Goal: Transaction & Acquisition: Purchase product/service

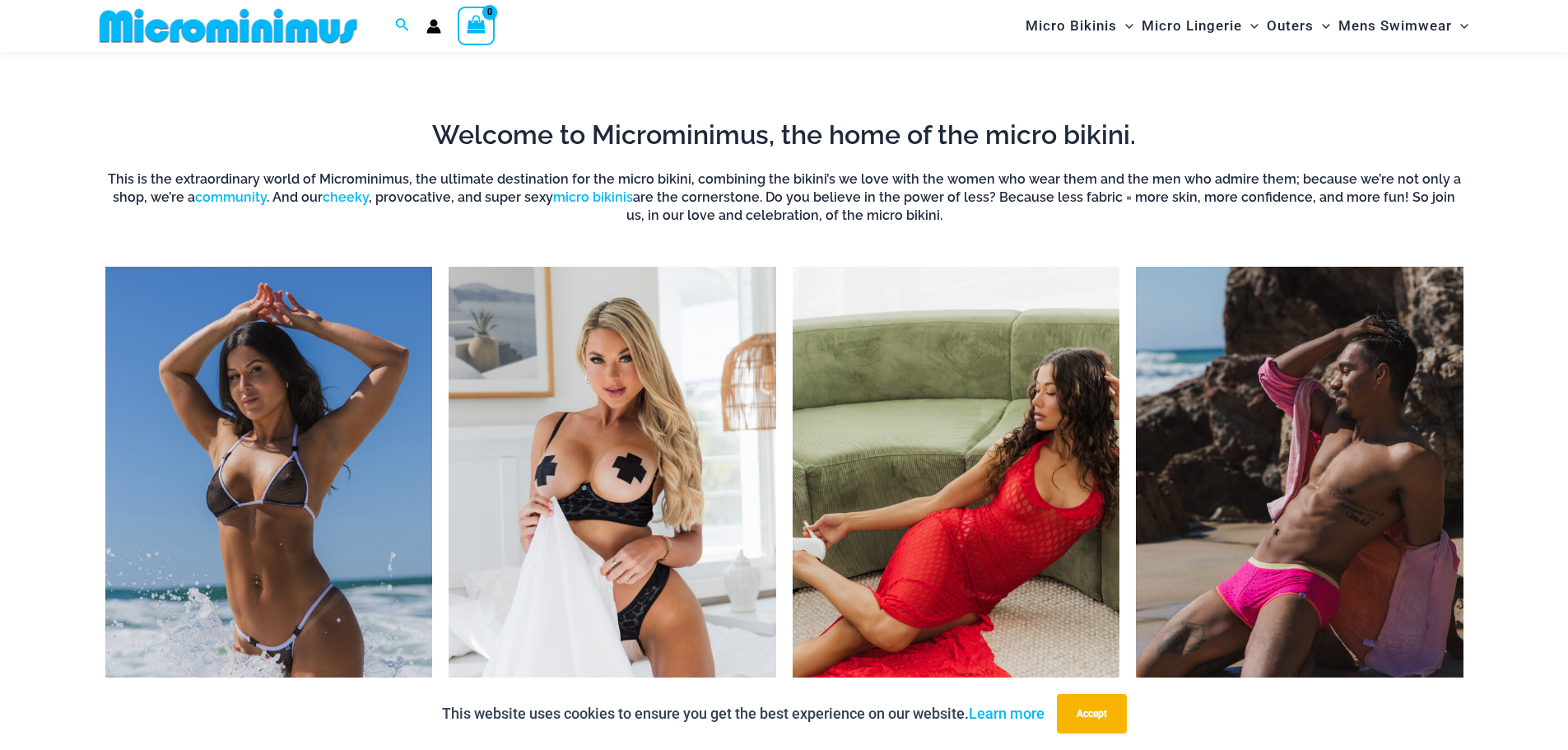
scroll to position [1222, 0]
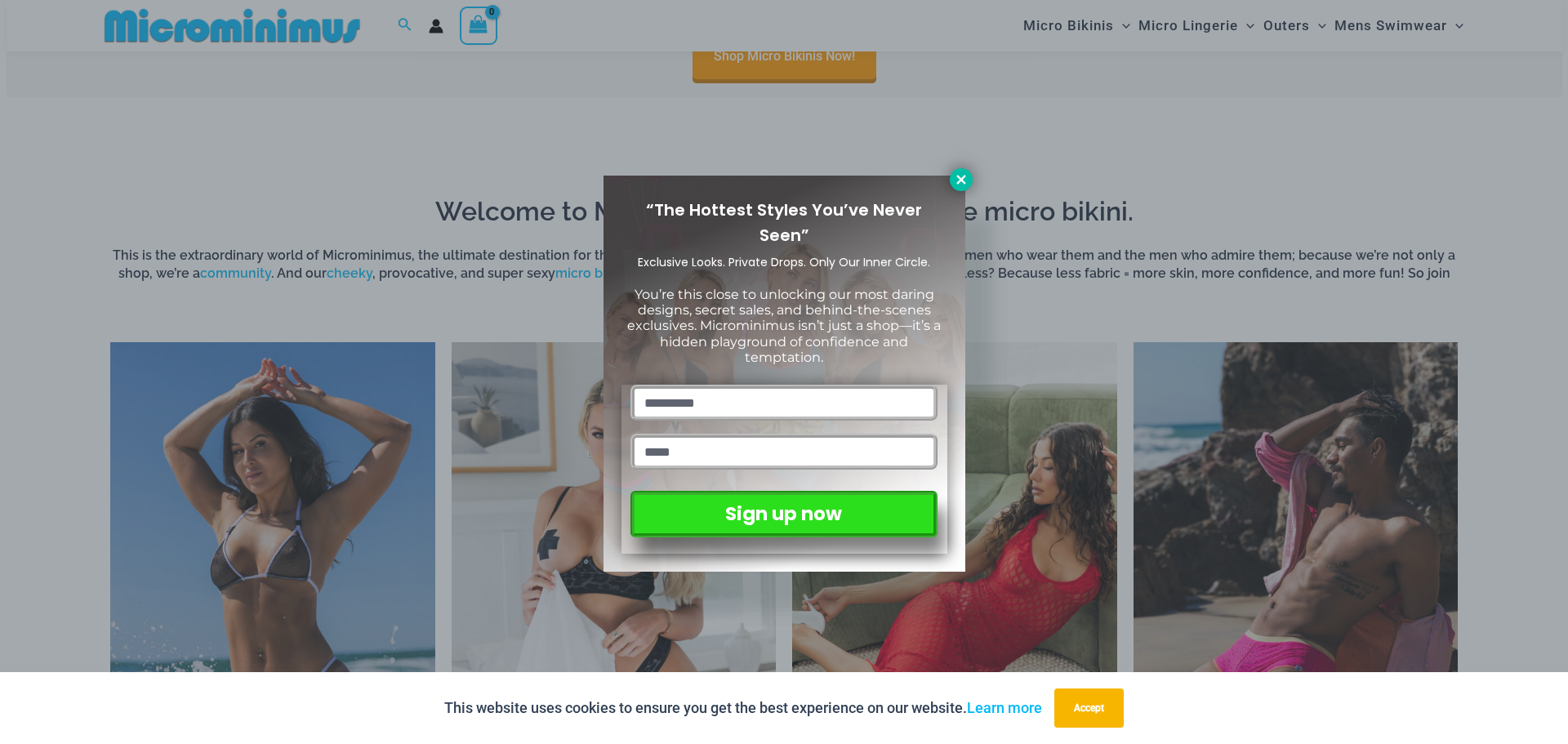
click at [962, 176] on icon at bounding box center [960, 179] width 14 height 14
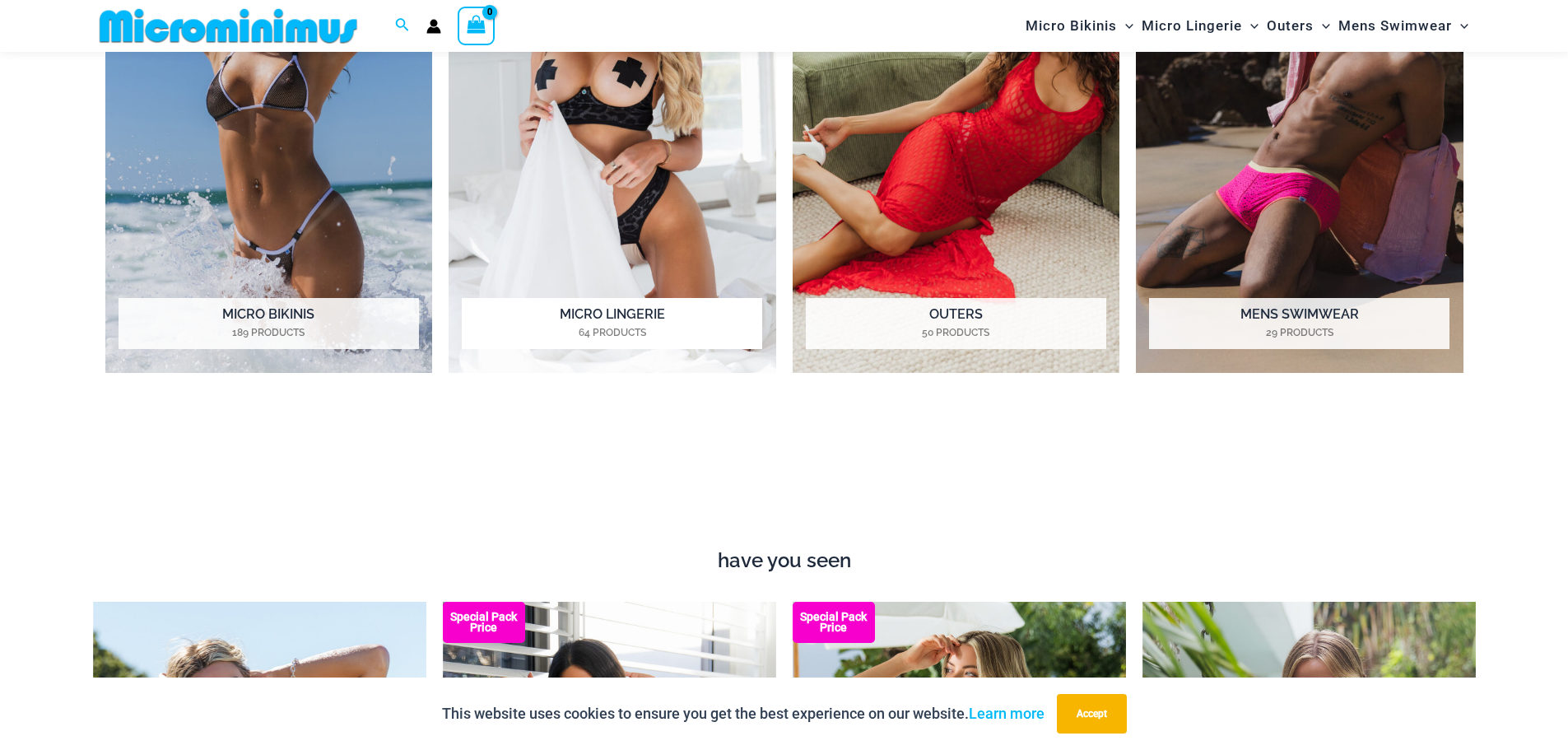
scroll to position [1717, 0]
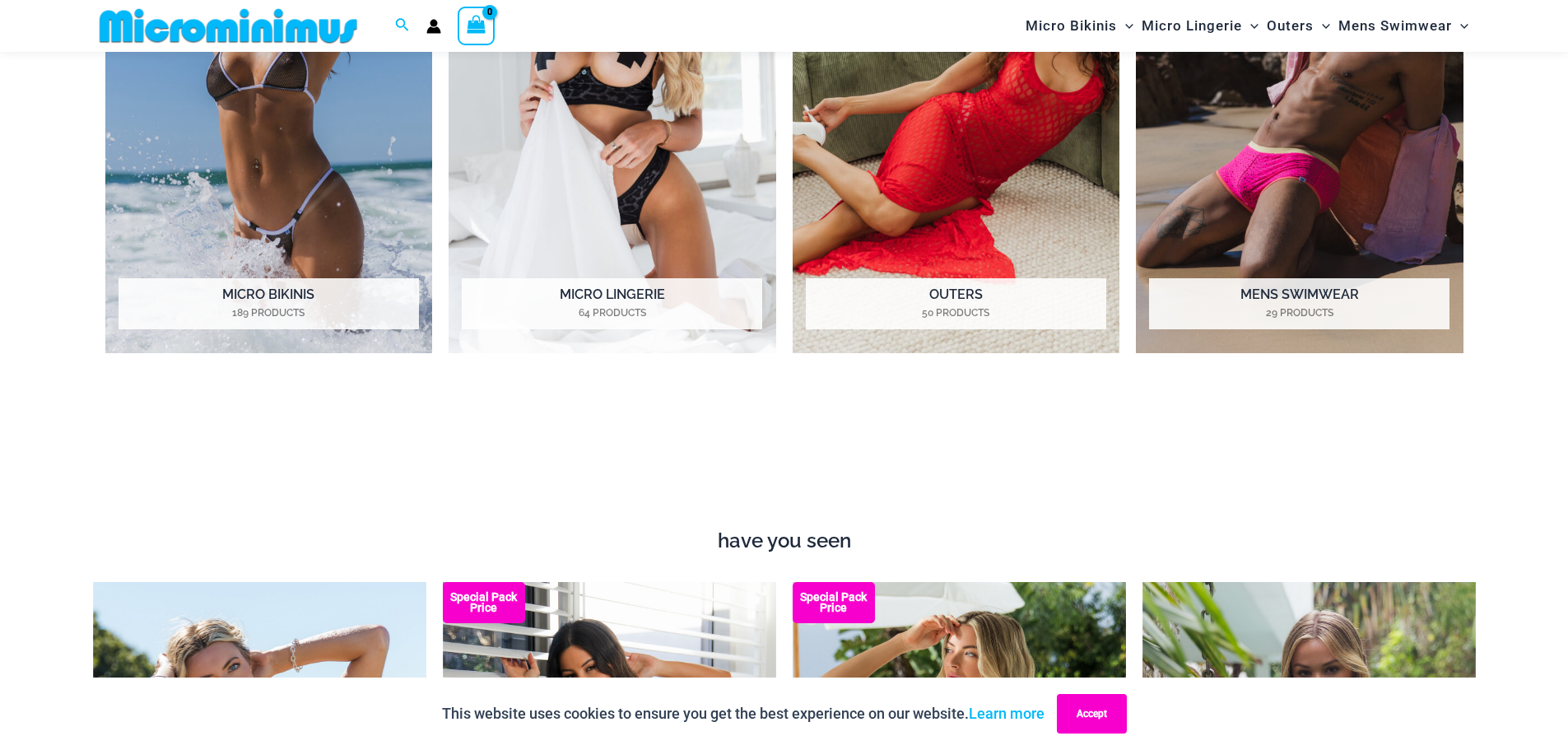
click at [1070, 711] on button "Accept" at bounding box center [1092, 714] width 70 height 39
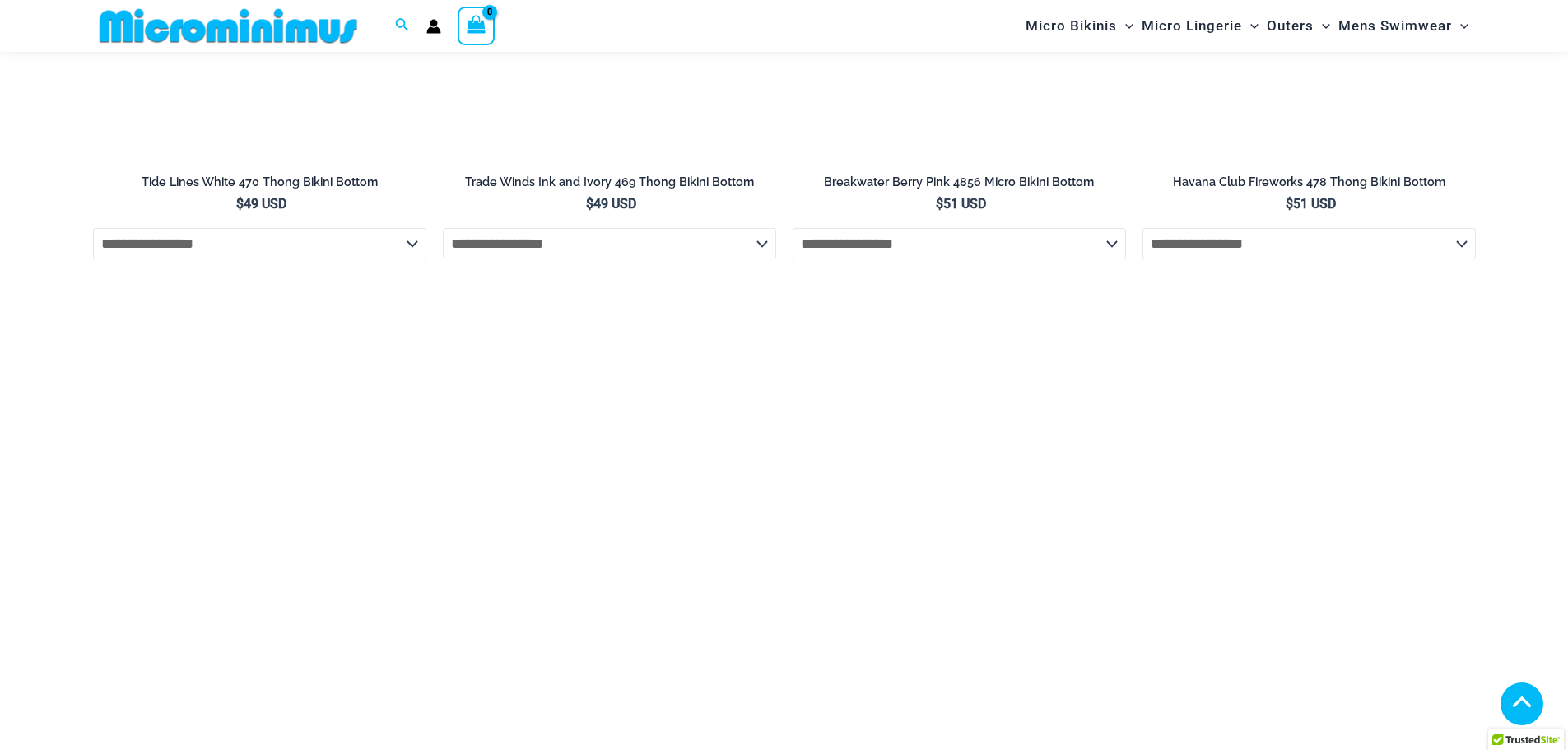
scroll to position [4847, 0]
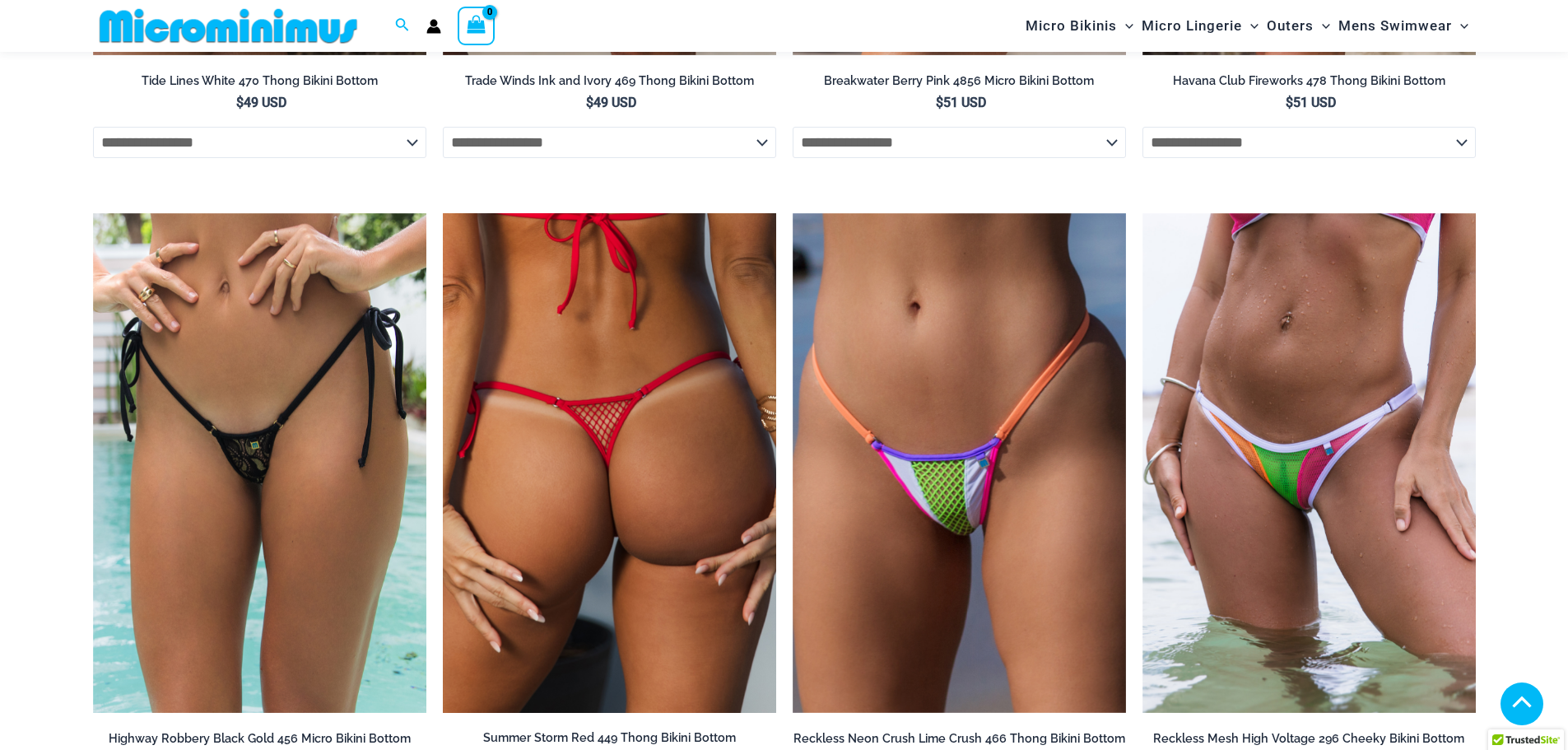
click at [614, 463] on img at bounding box center [609, 463] width 333 height 500
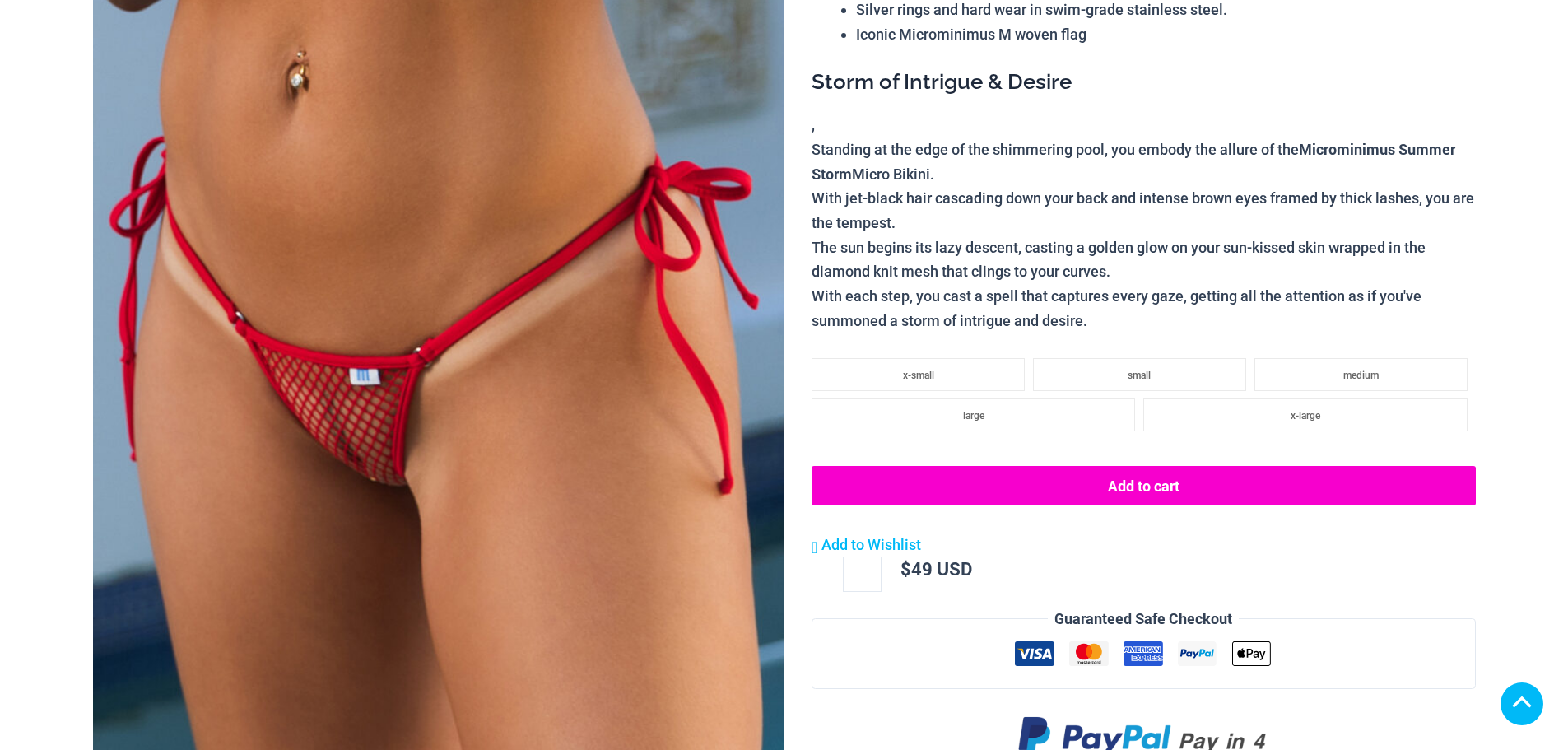
scroll to position [329, 0]
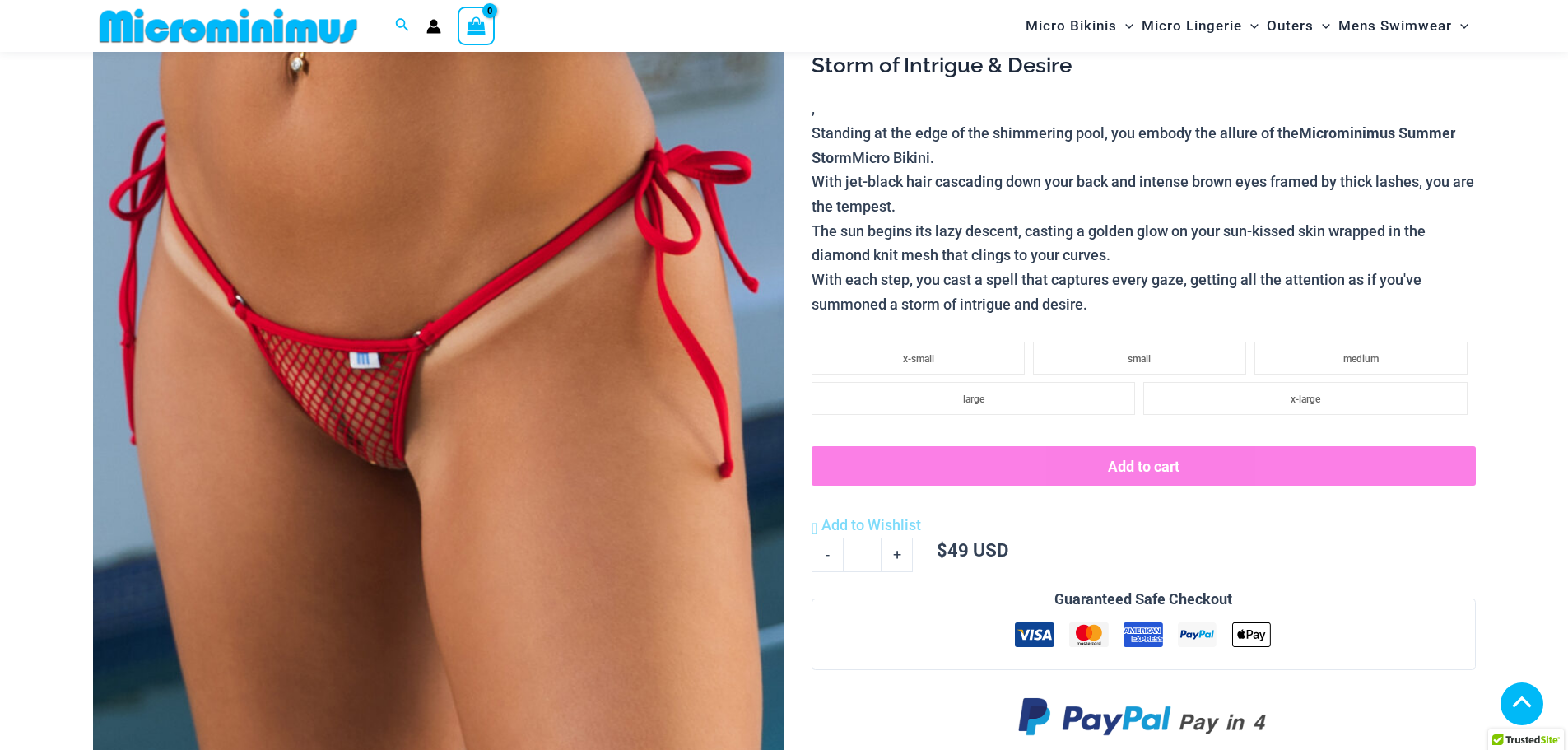
click at [407, 326] on img at bounding box center [439, 339] width 692 height 1037
